Goal: Task Accomplishment & Management: Complete application form

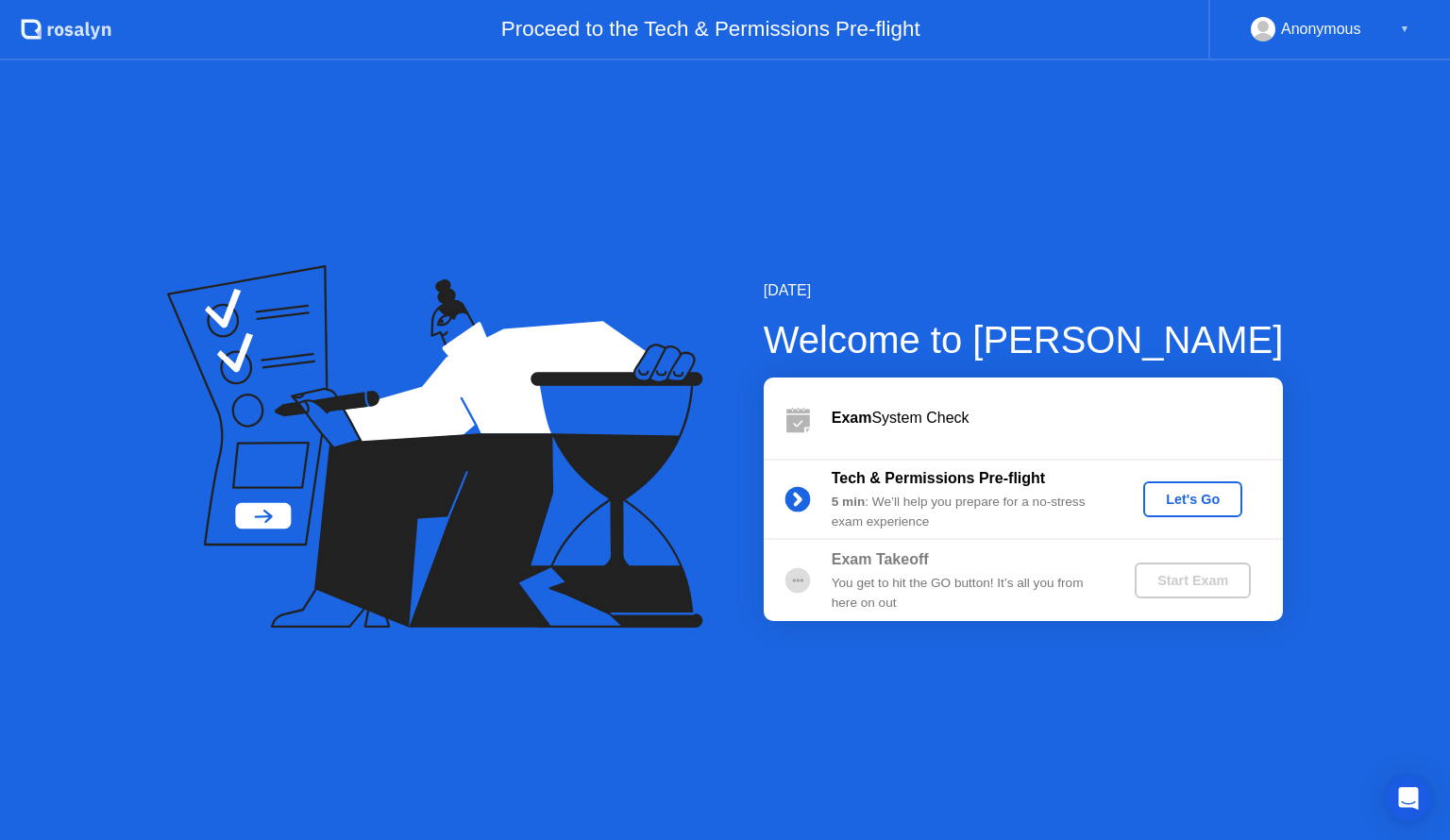
click at [1196, 495] on div "Let's Go" at bounding box center [1193, 499] width 84 height 15
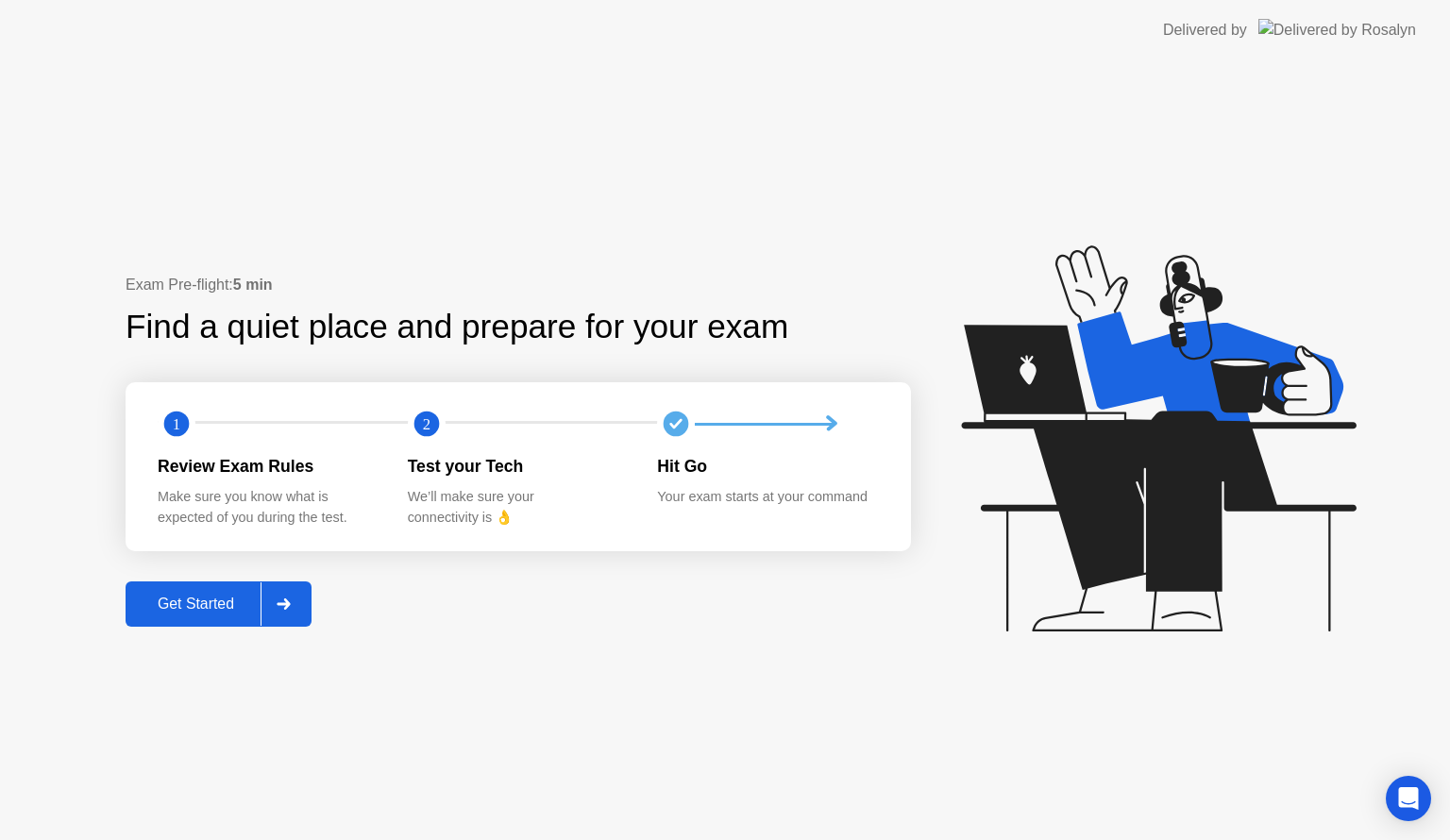
click at [211, 607] on div "Get Started" at bounding box center [196, 604] width 130 height 17
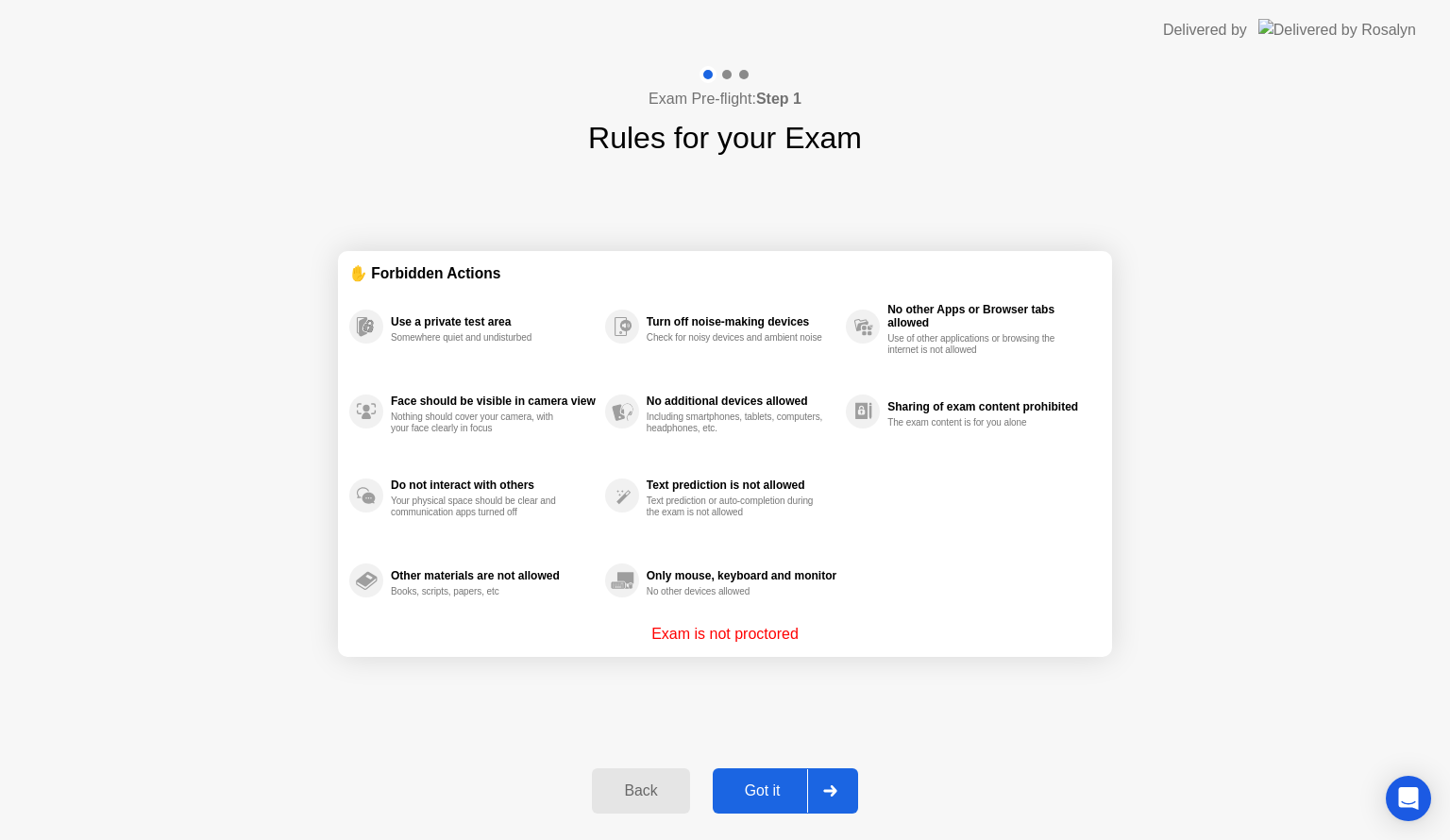
click at [710, 632] on p "Exam is not proctored" at bounding box center [725, 634] width 147 height 22
click at [833, 789] on icon at bounding box center [831, 792] width 14 height 12
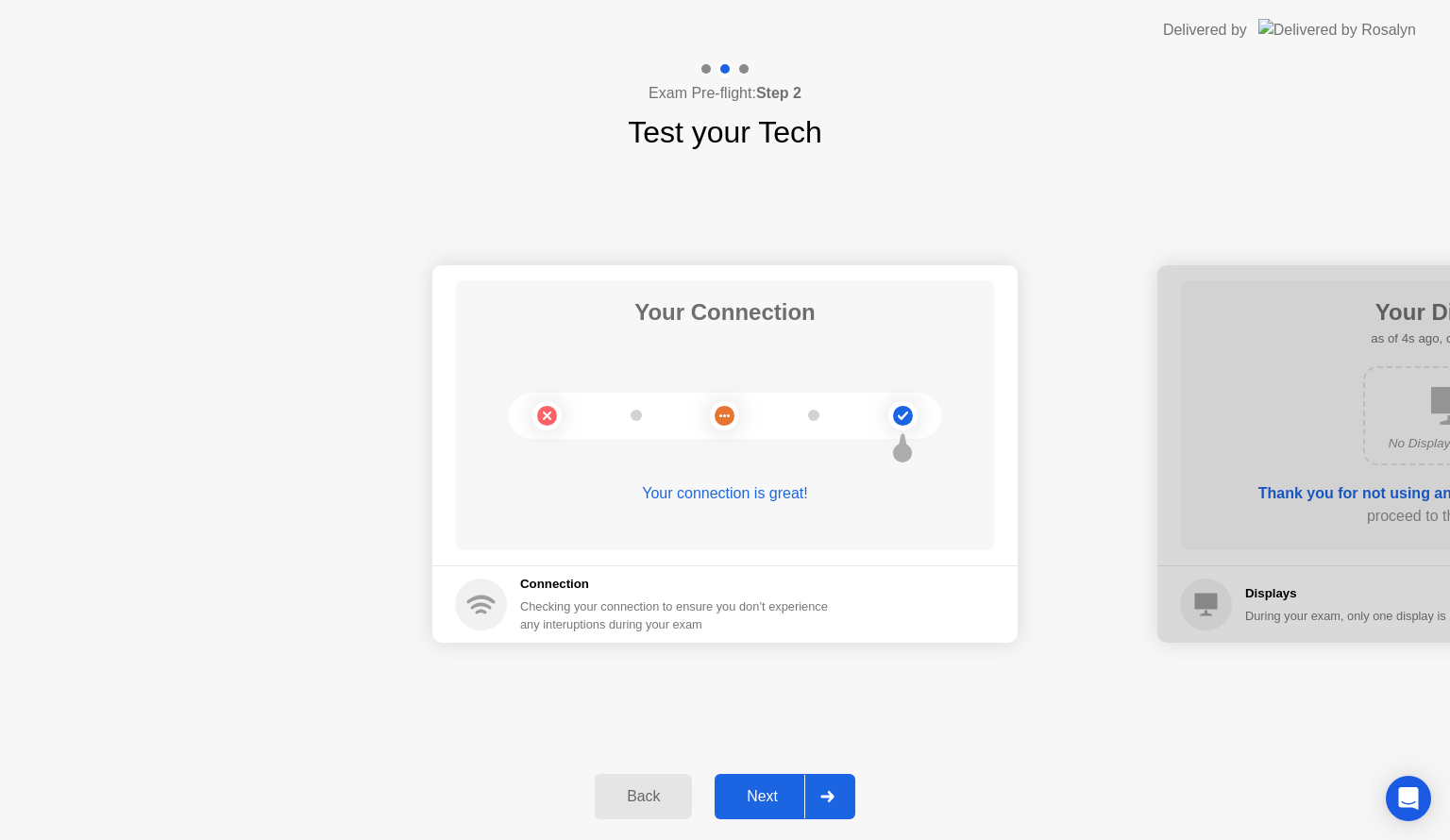
click at [831, 796] on icon at bounding box center [828, 796] width 14 height 12
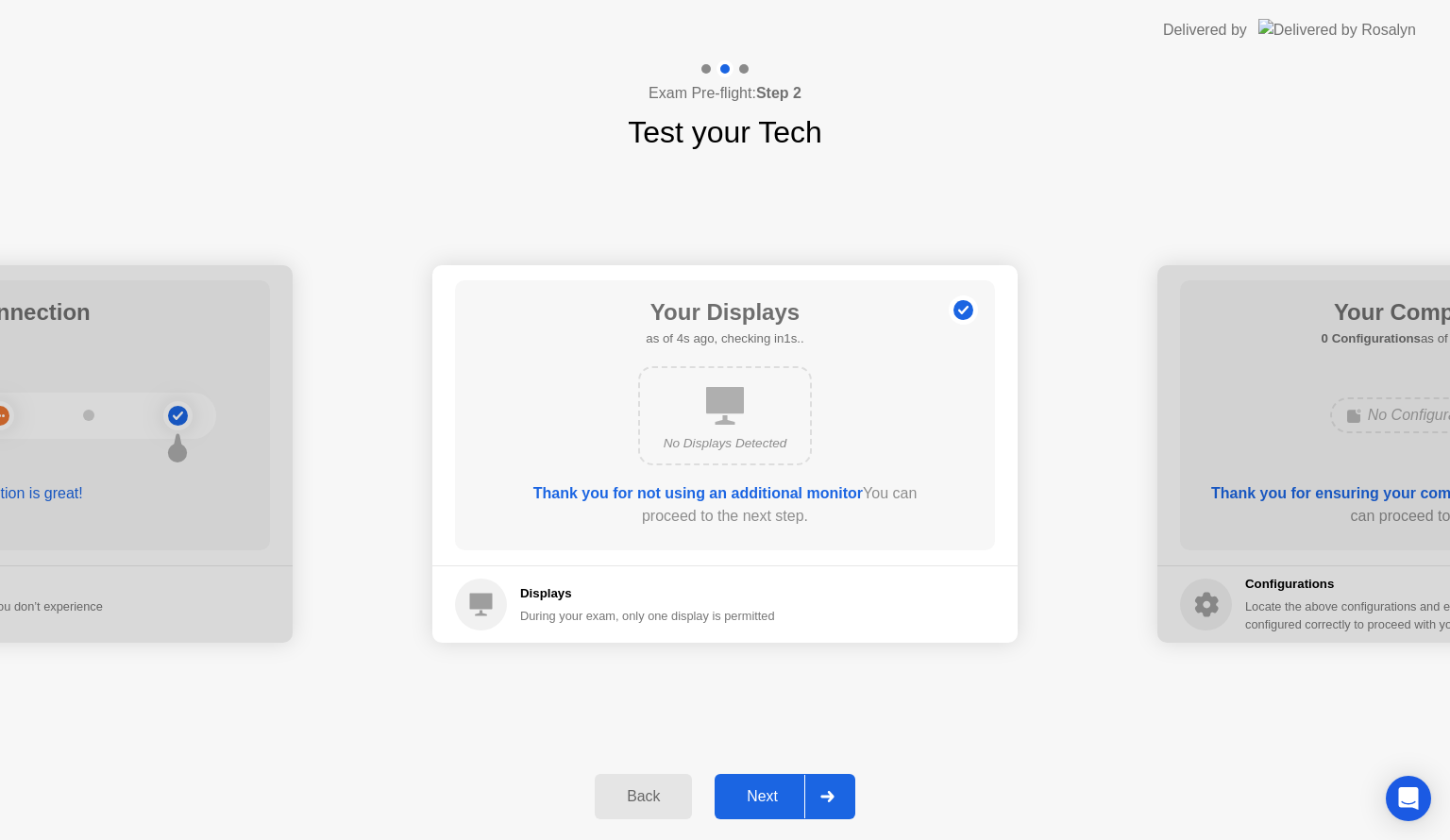
click at [831, 796] on icon at bounding box center [828, 796] width 14 height 12
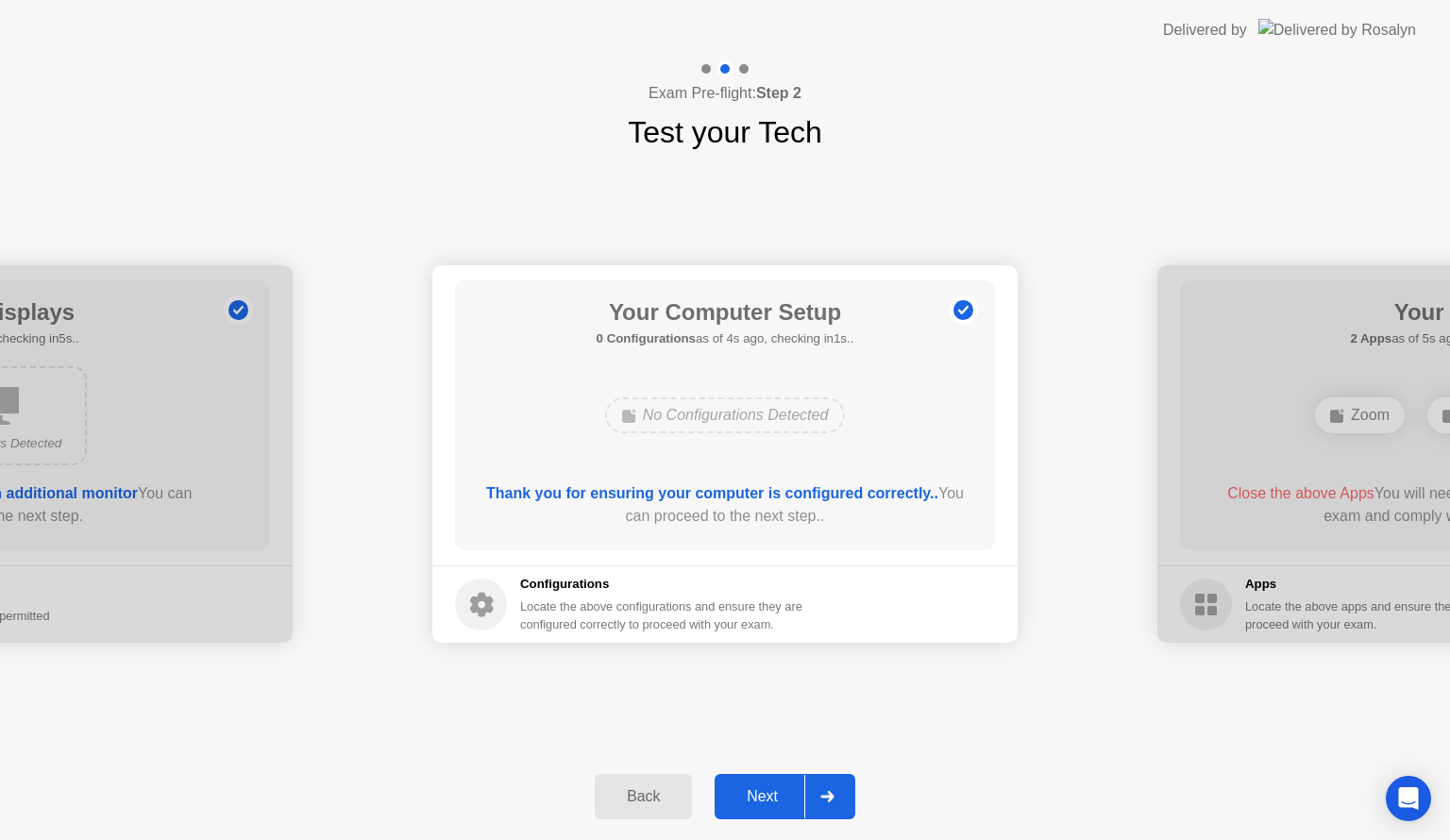
click at [831, 796] on icon at bounding box center [828, 796] width 14 height 12
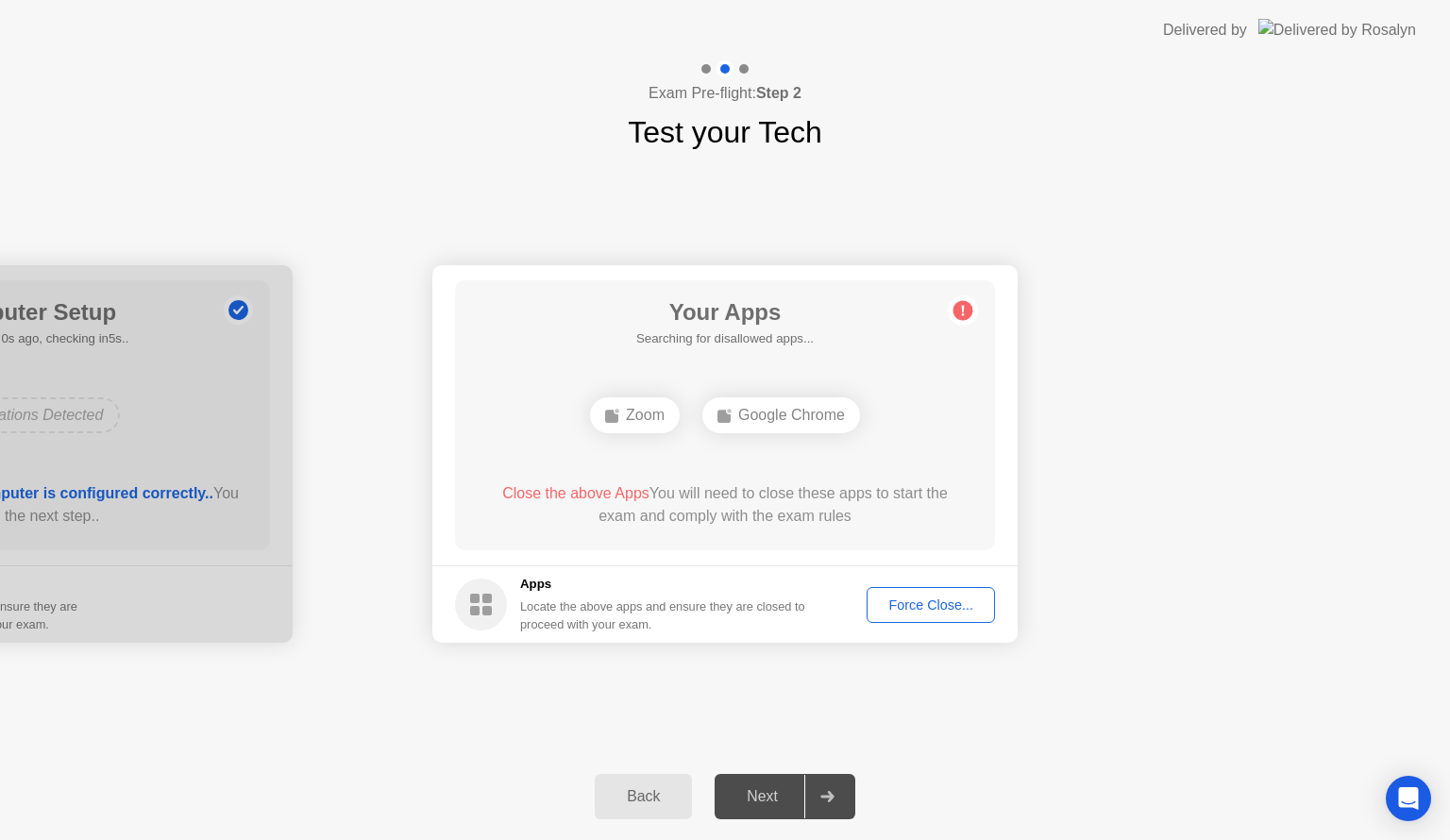
click at [927, 603] on div "Force Close..." at bounding box center [930, 605] width 115 height 15
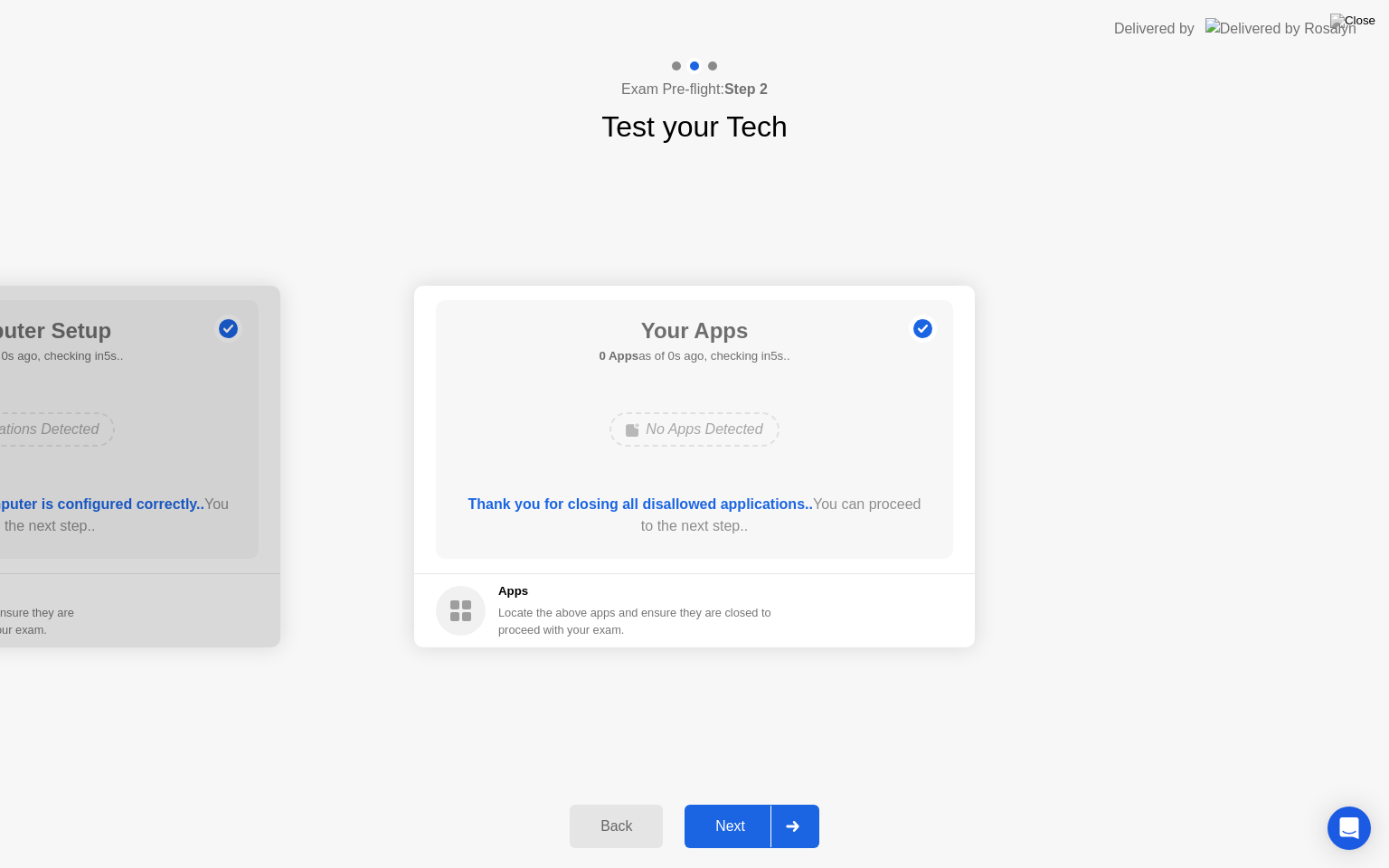
click at [792, 804] on icon at bounding box center [793, 827] width 14 height 11
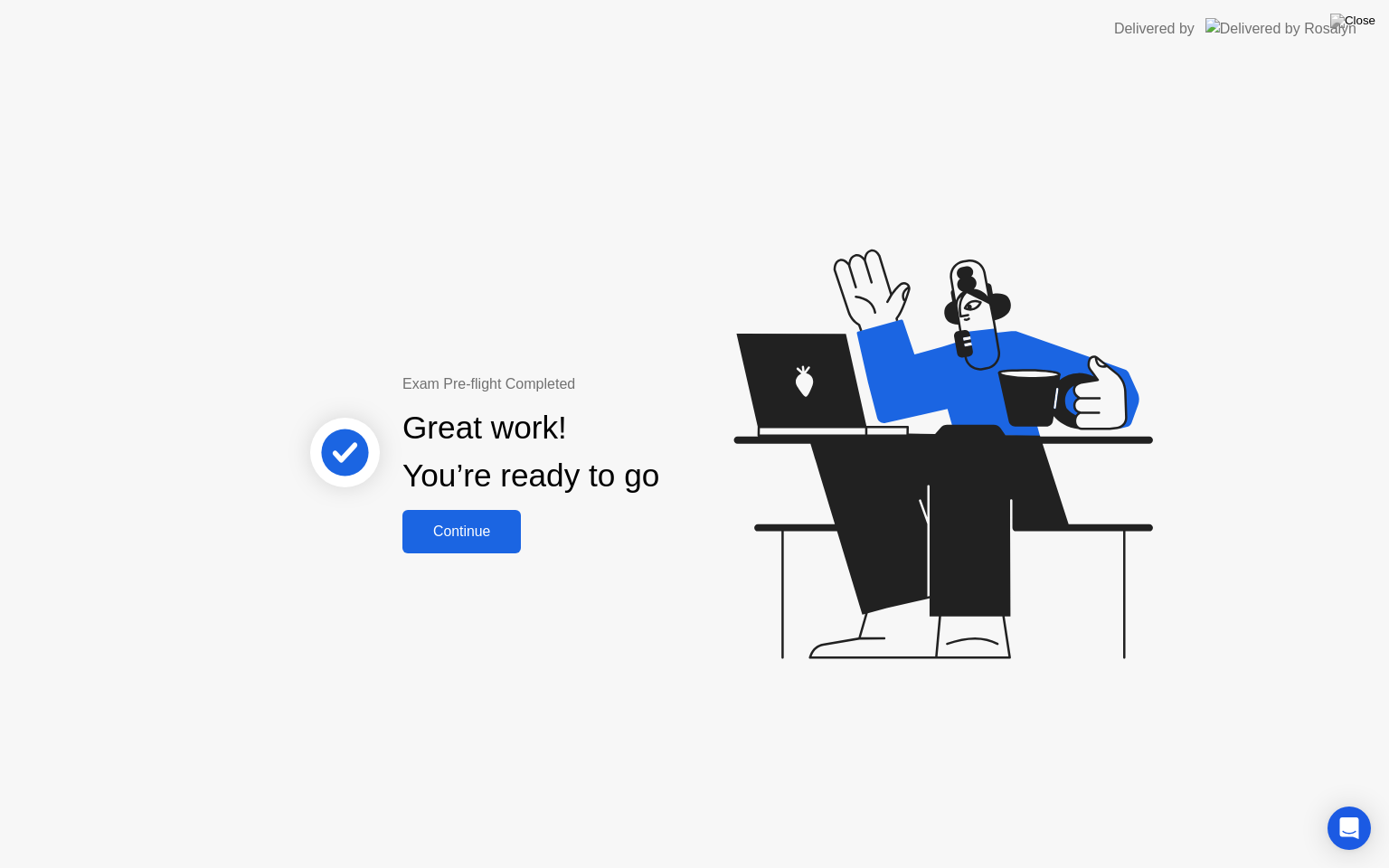
click at [493, 530] on div "Continue" at bounding box center [462, 532] width 108 height 17
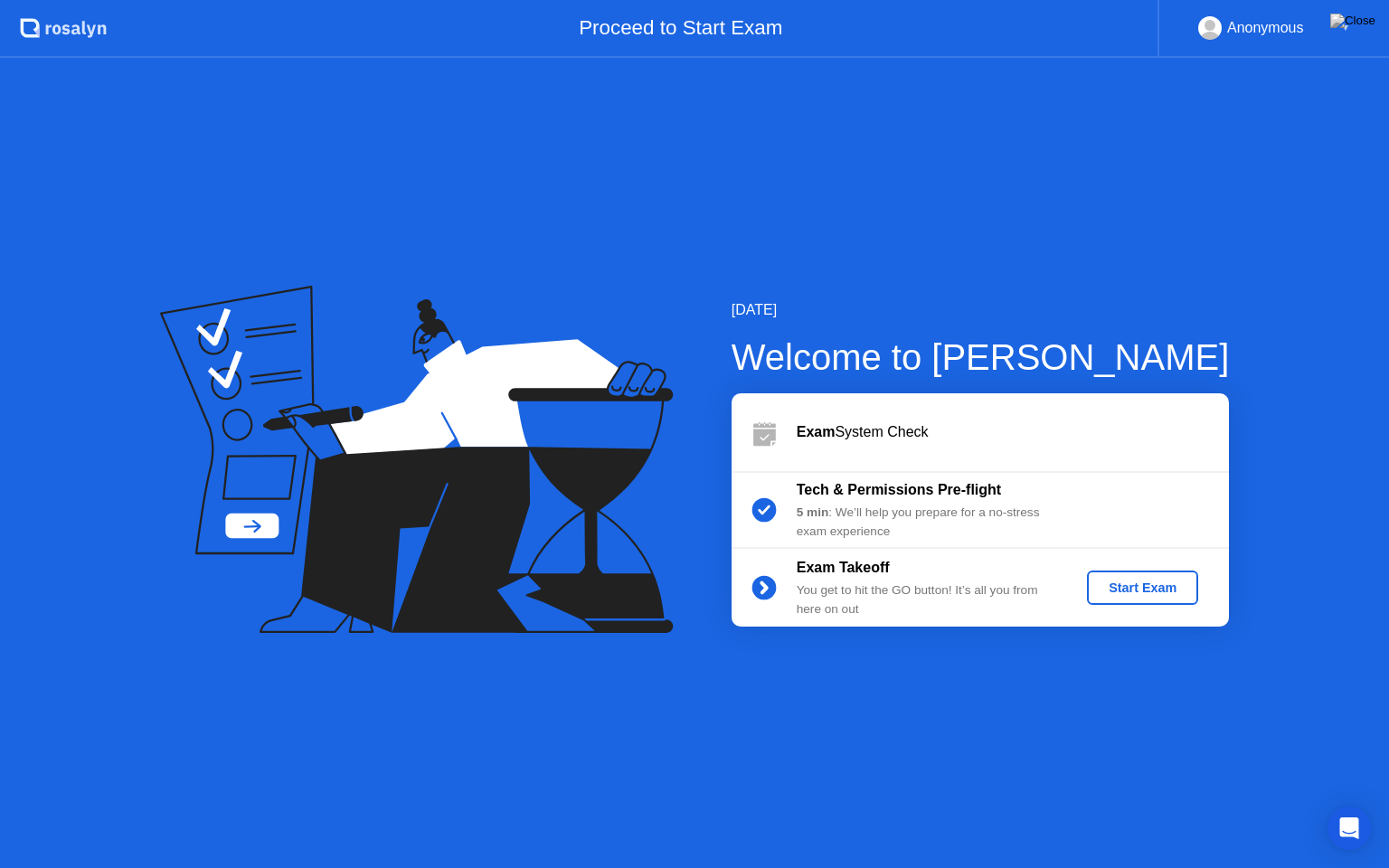
click at [1165, 593] on div "Start Exam" at bounding box center [1142, 588] width 96 height 15
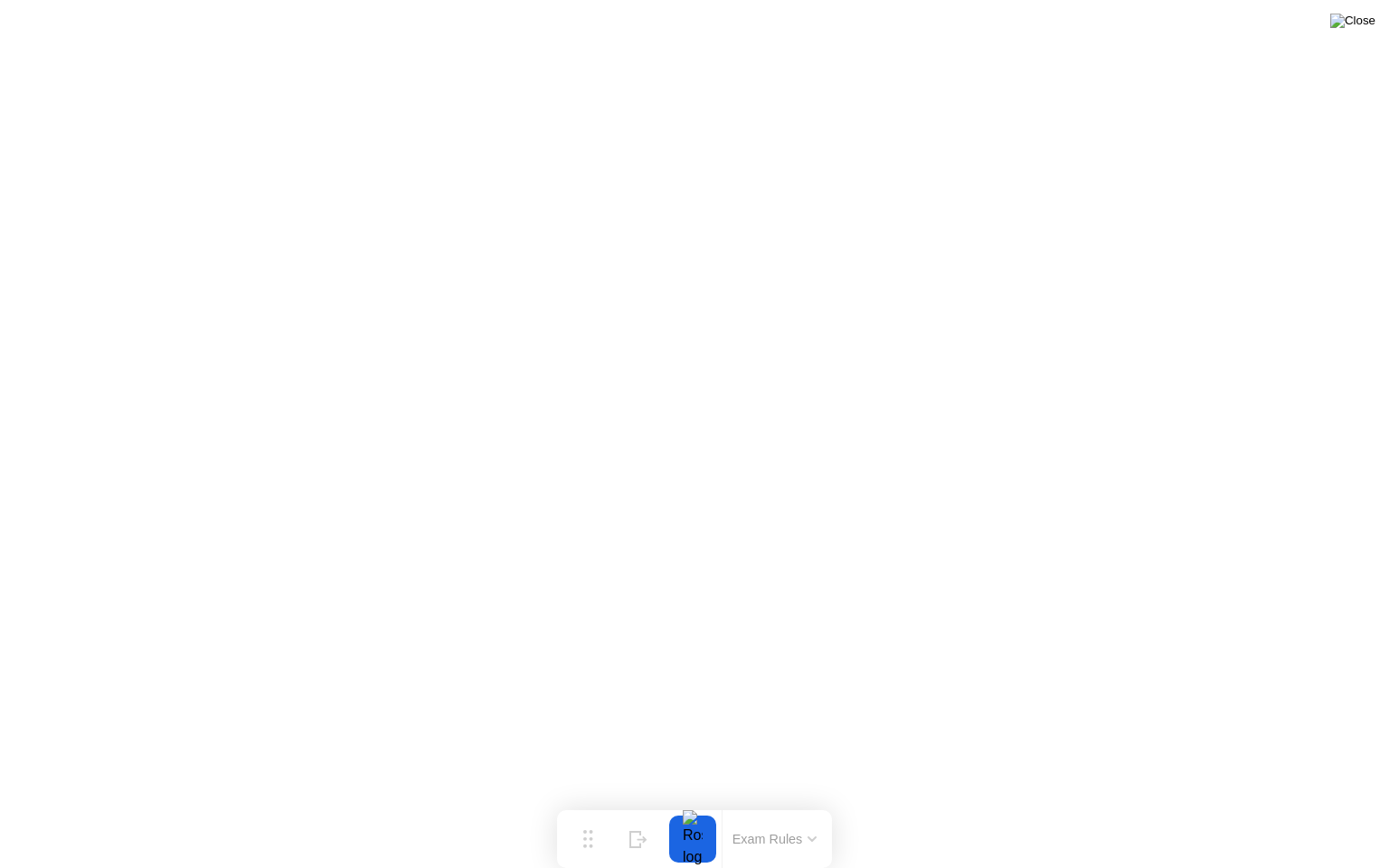
click at [1371, 24] on img at bounding box center [1353, 21] width 45 height 15
click at [814, 804] on button "Exam Rules" at bounding box center [774, 839] width 96 height 17
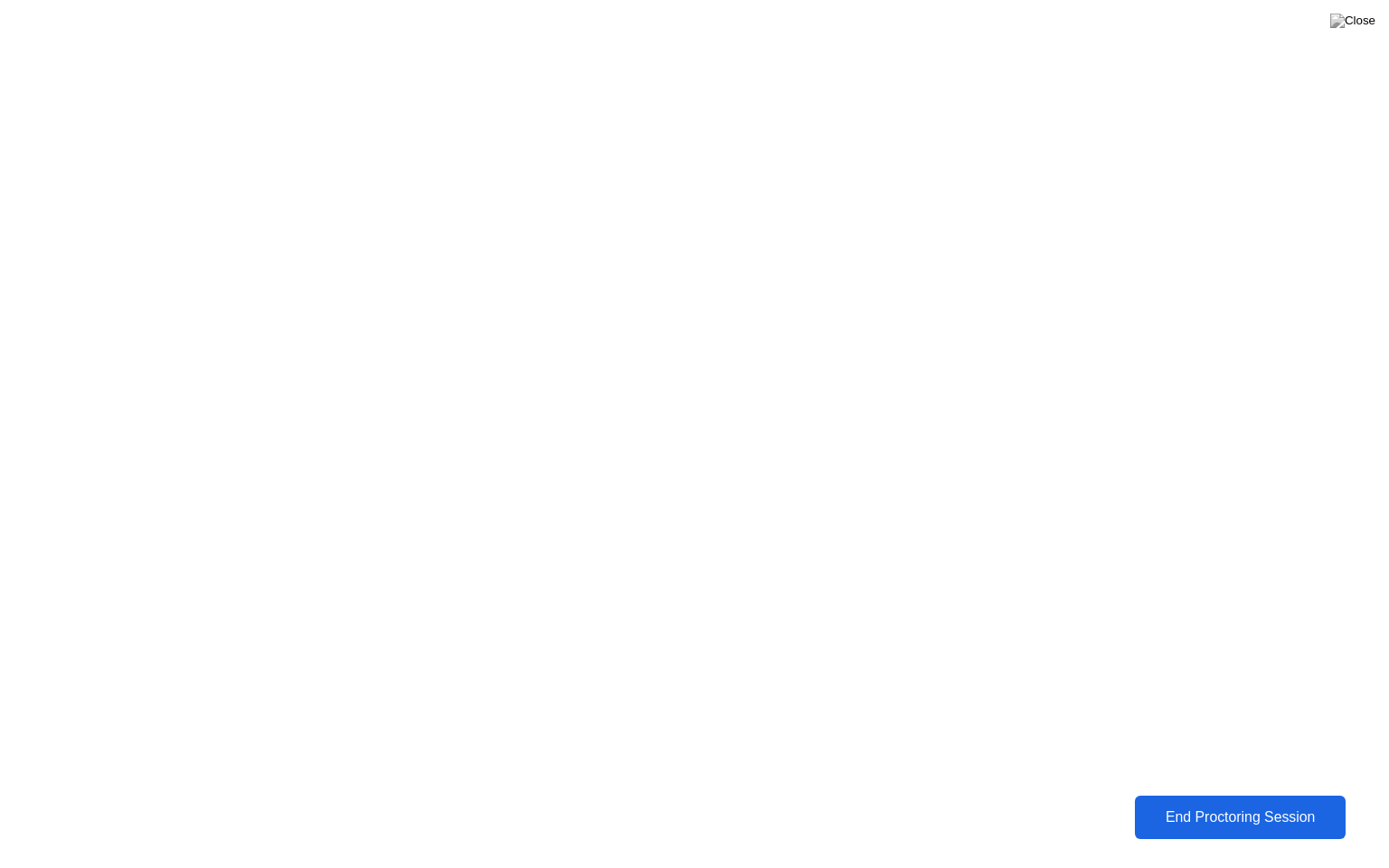
click at [1313, 804] on div "End Proctoring Session" at bounding box center [1241, 818] width 200 height 17
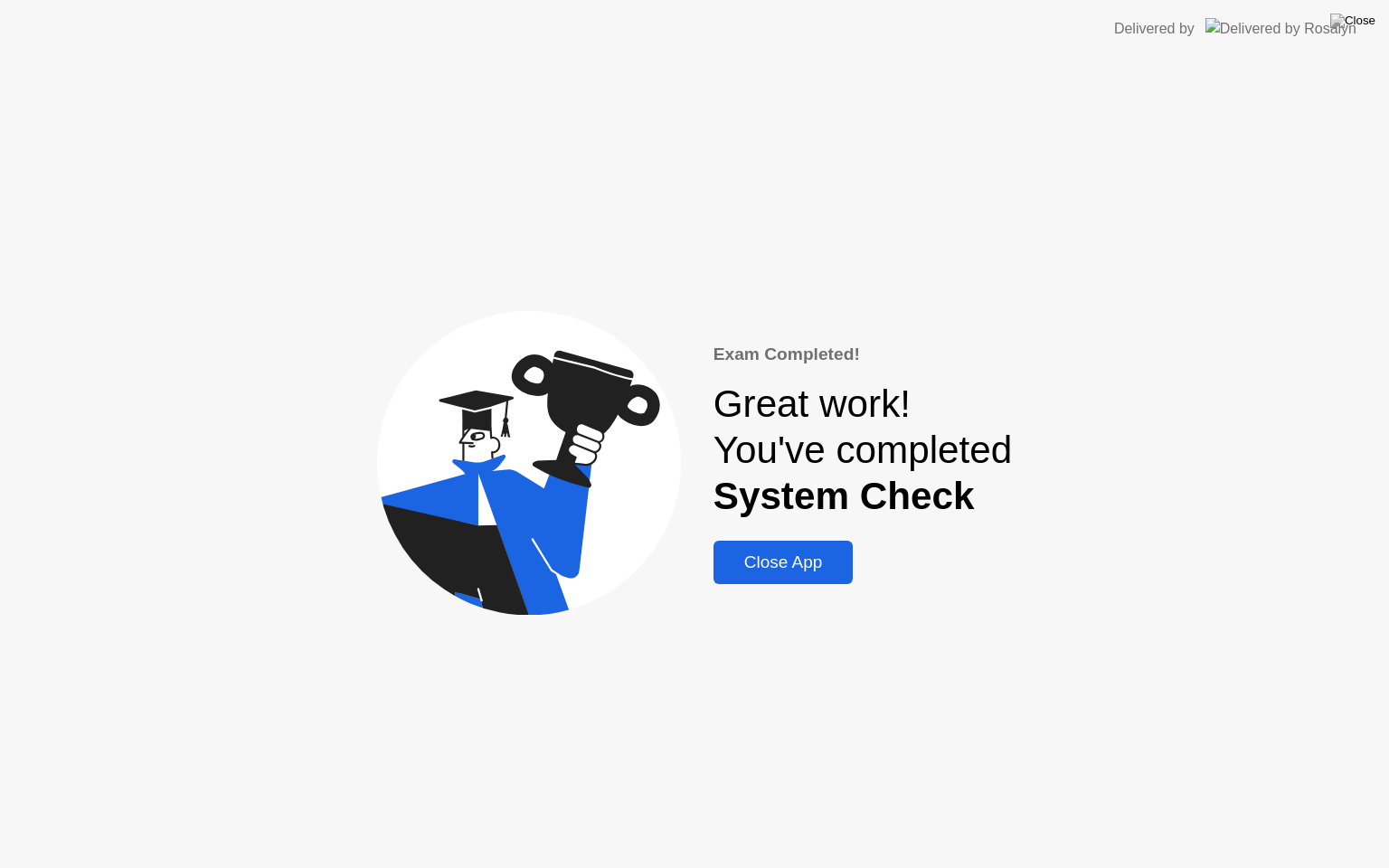
click at [826, 568] on div "Close App" at bounding box center [783, 562] width 129 height 19
